Goal: Task Accomplishment & Management: Manage account settings

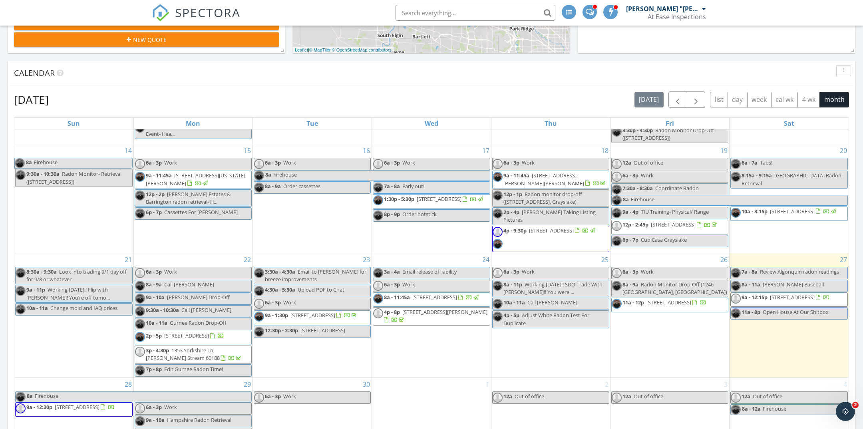
scroll to position [161, 0]
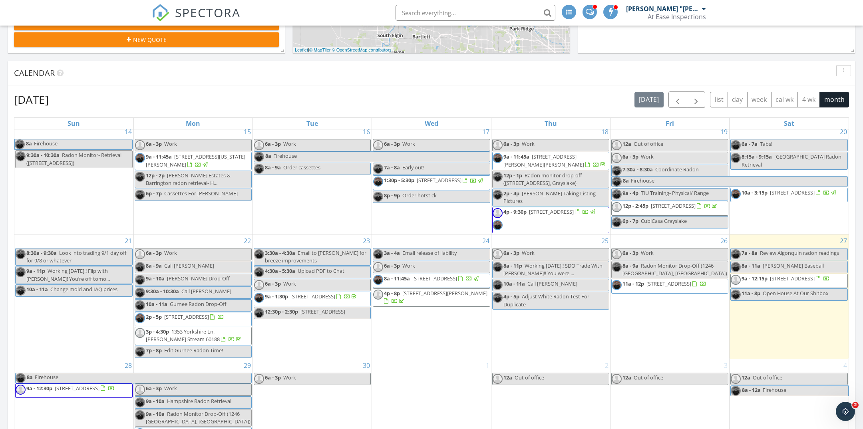
click at [453, 294] on span "1700 Marvin Pkwy, Park Ridge 60068" at bounding box center [444, 293] width 85 height 7
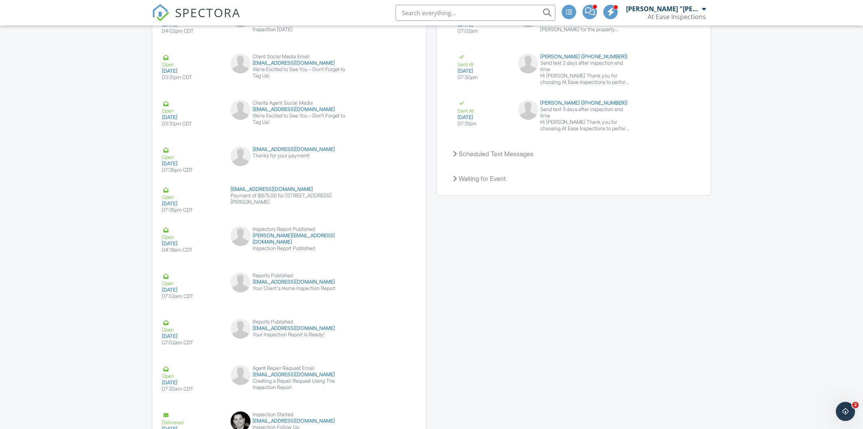
scroll to position [1969, 0]
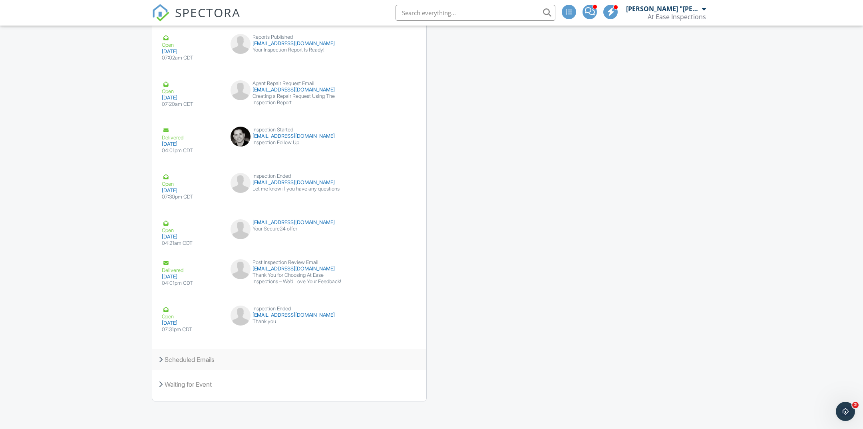
click at [234, 353] on div "Scheduled Emails" at bounding box center [289, 360] width 274 height 22
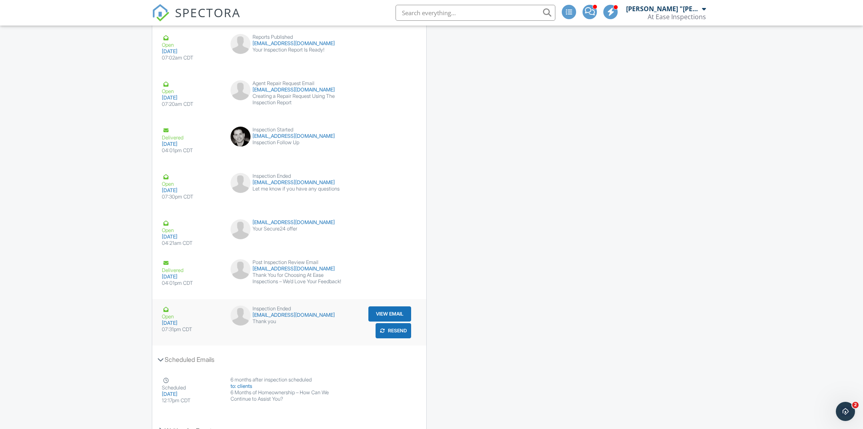
scroll to position [2015, 0]
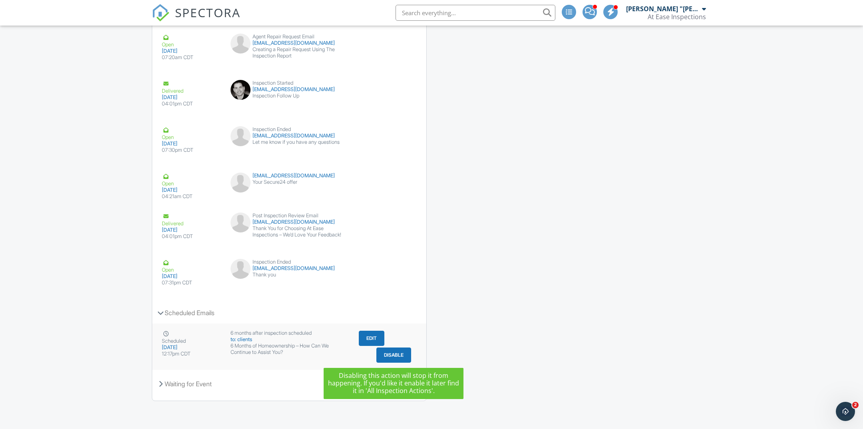
click at [394, 350] on button "Disable" at bounding box center [393, 355] width 35 height 15
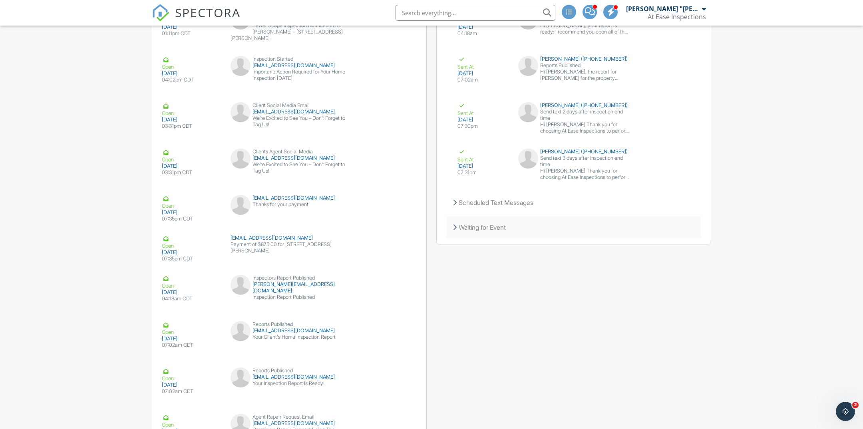
scroll to position [1623, 0]
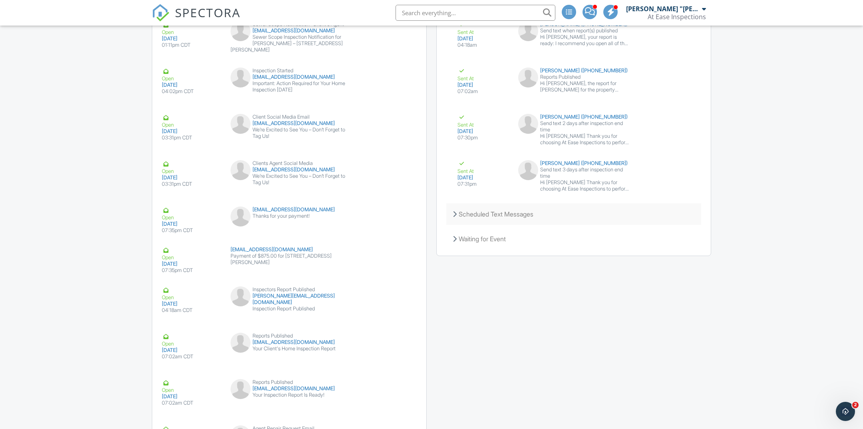
click at [537, 209] on div "Scheduled Text Messages" at bounding box center [573, 214] width 255 height 22
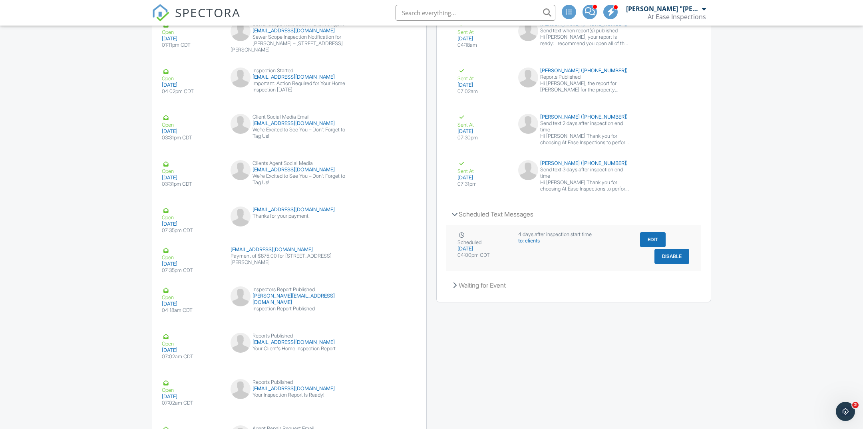
scroll to position [1627, 0]
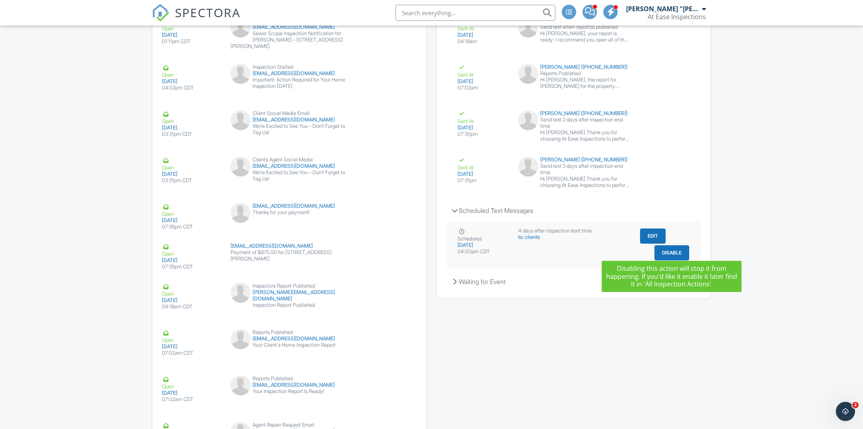
click at [674, 245] on button "Disable" at bounding box center [672, 252] width 35 height 15
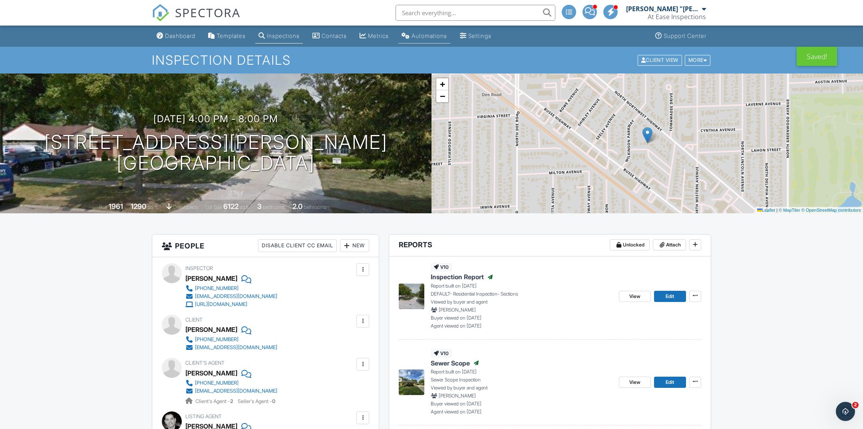
click at [424, 38] on div "Automations" at bounding box center [430, 35] width 36 height 7
